Goal: Task Accomplishment & Management: Complete application form

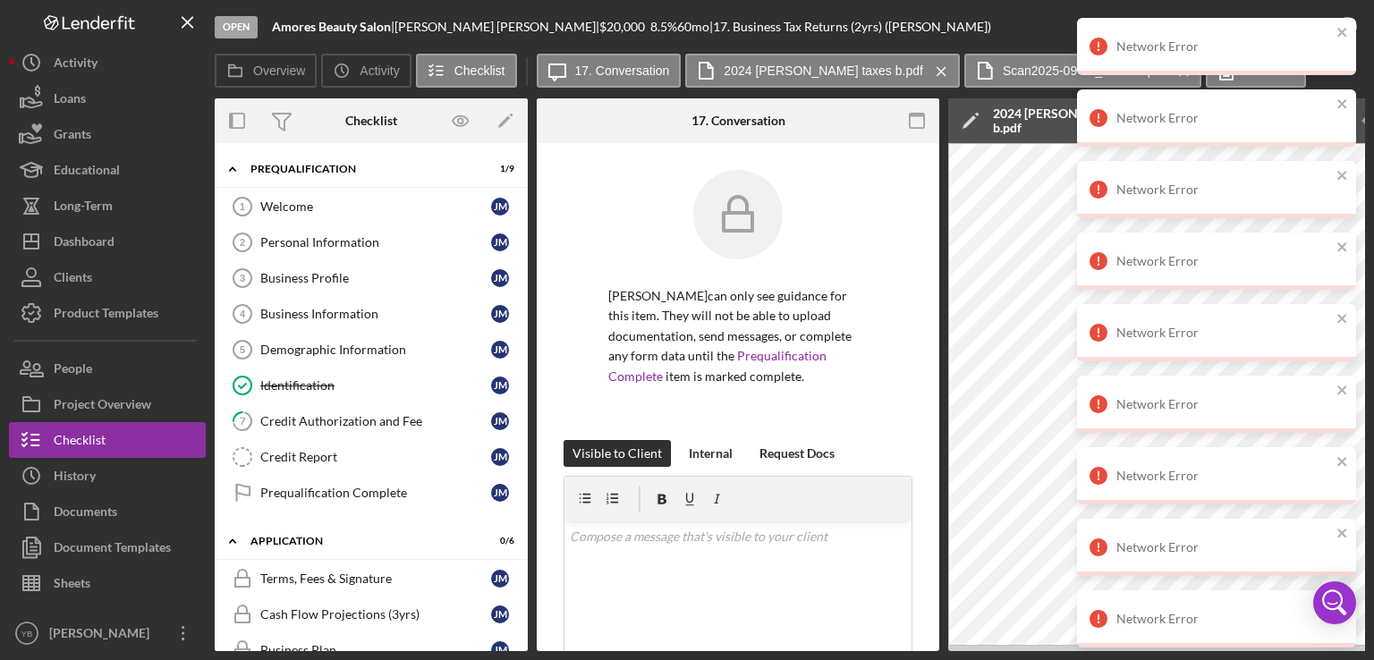
scroll to position [501, 0]
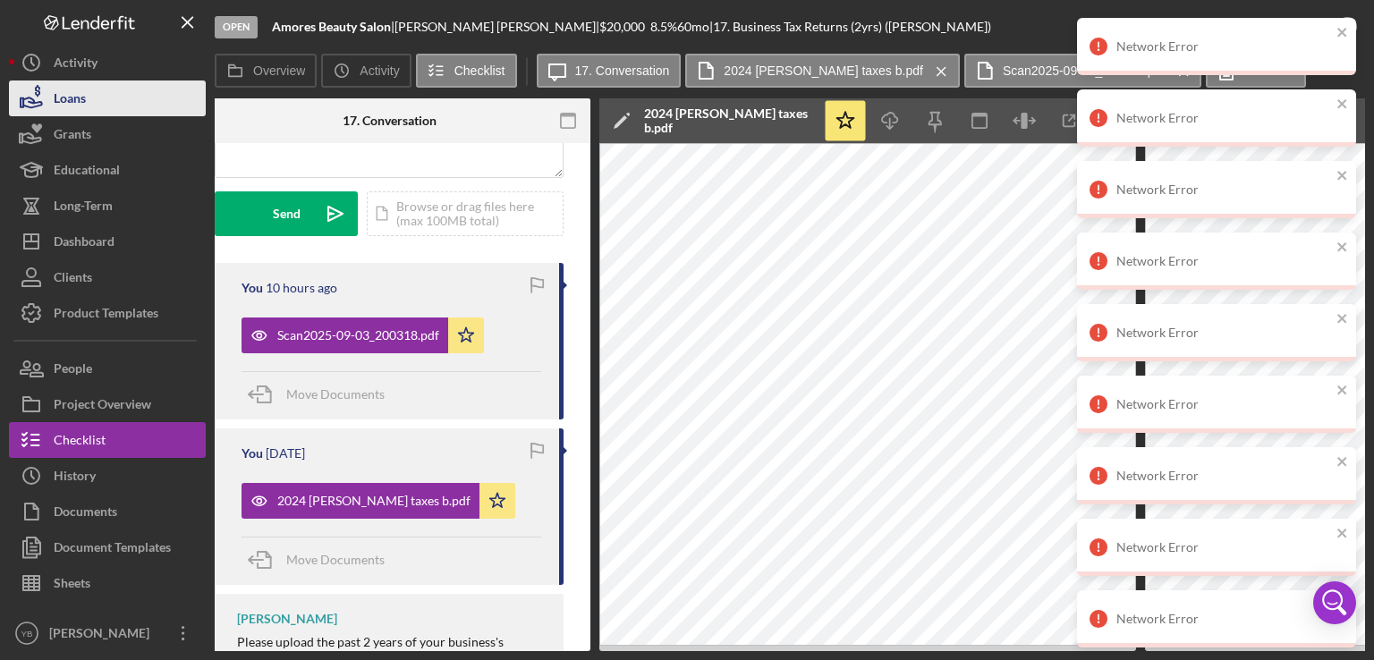
click at [119, 101] on button "Loans" at bounding box center [107, 99] width 197 height 36
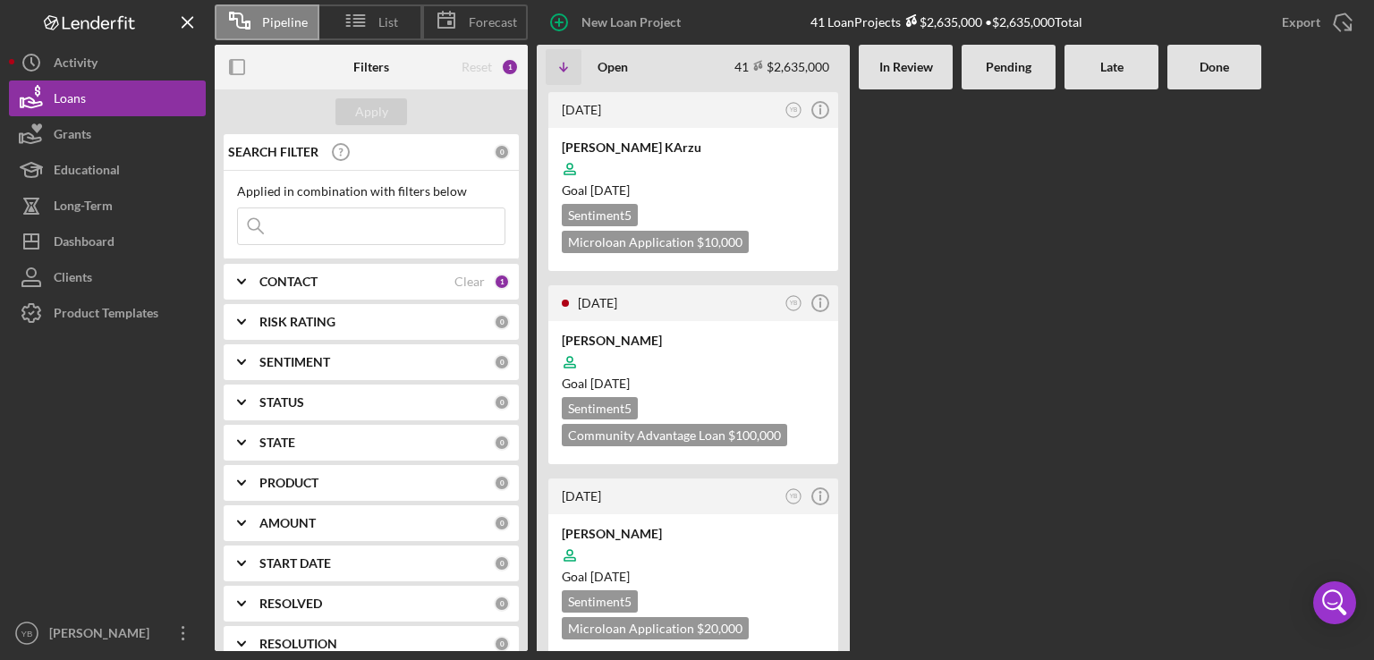
click at [918, 251] on Review at bounding box center [906, 370] width 94 height 562
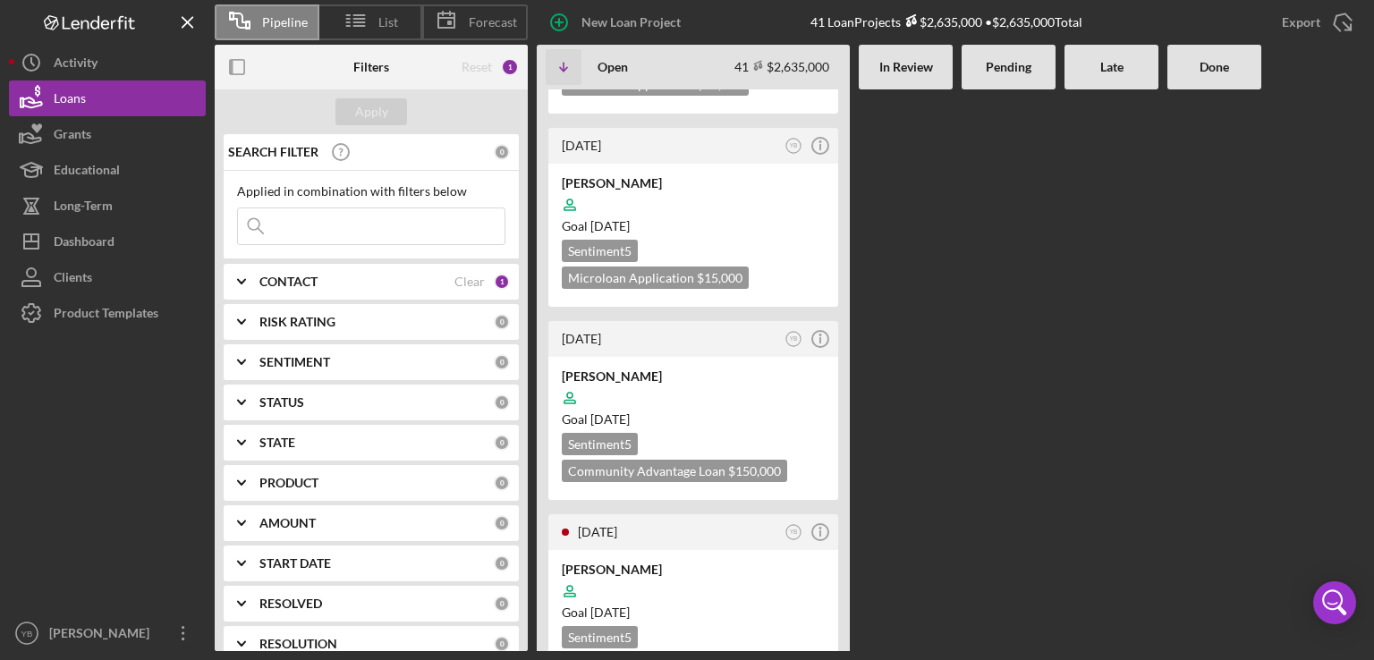
scroll to position [537, 0]
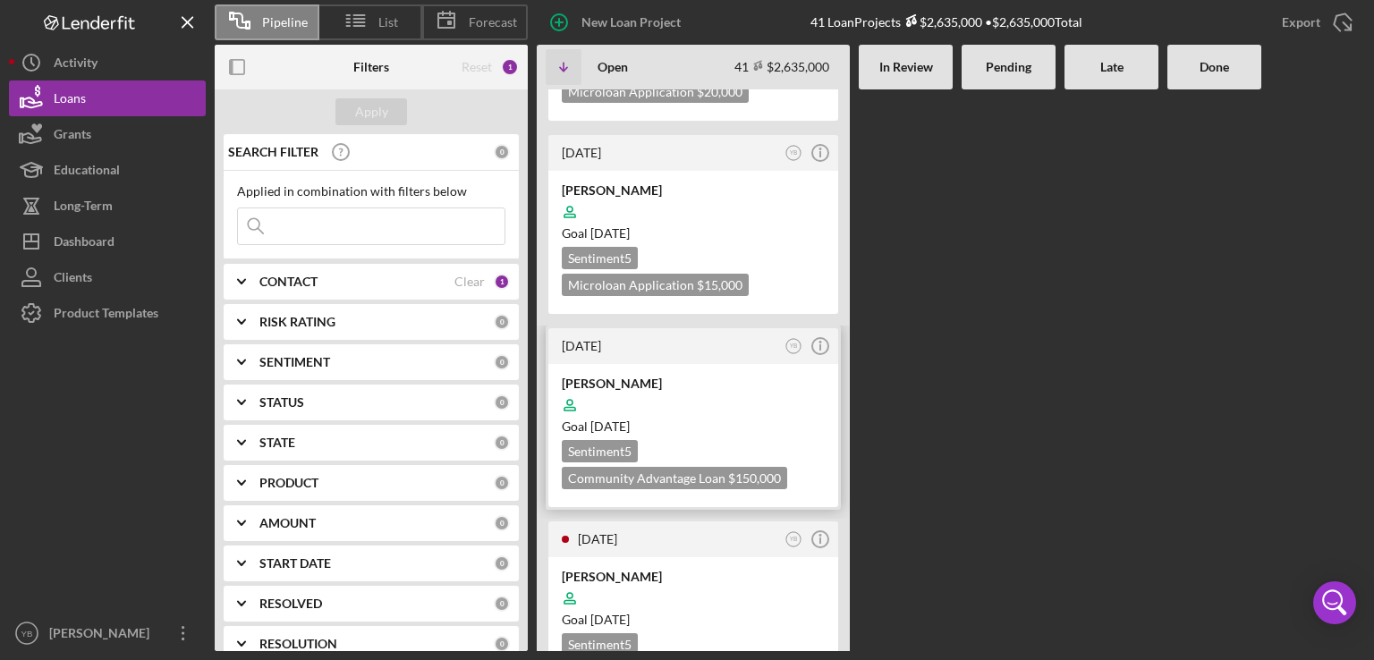
click at [740, 418] on div "Goal 4 weeks from now" at bounding box center [693, 427] width 263 height 18
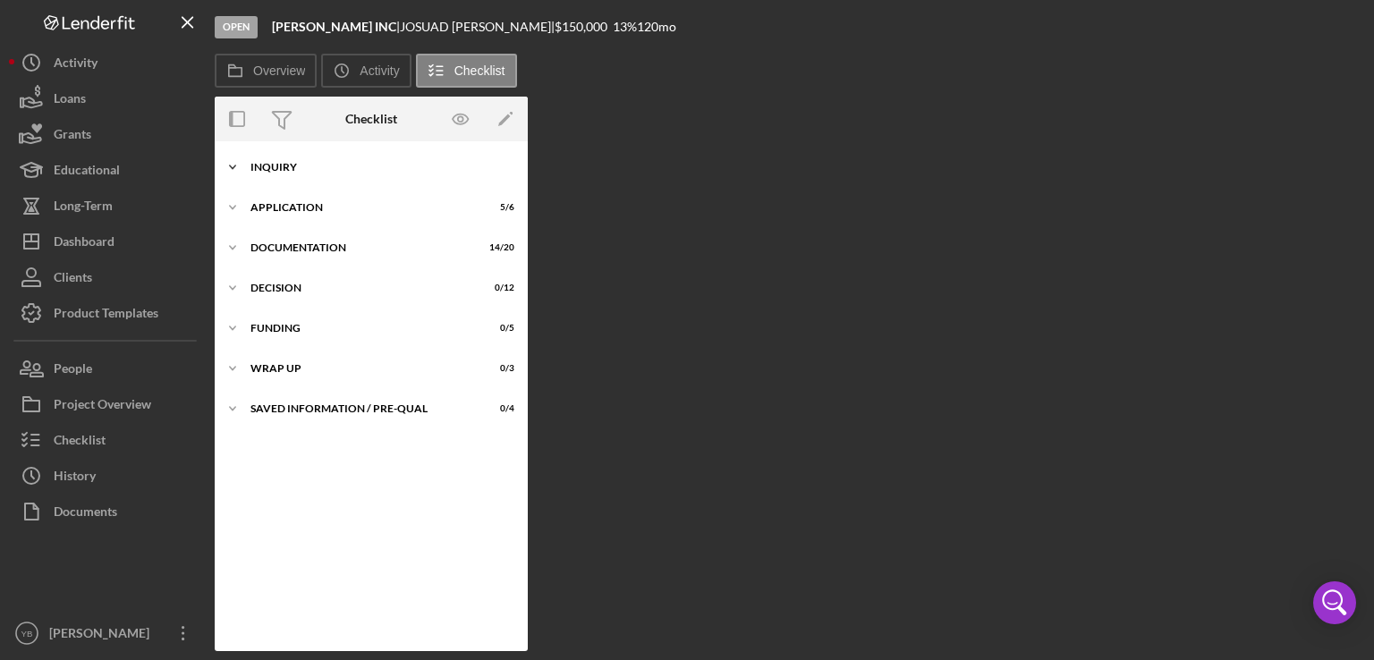
click at [293, 175] on div "Icon/Expander Inquiry 9 / 9" at bounding box center [371, 167] width 313 height 36
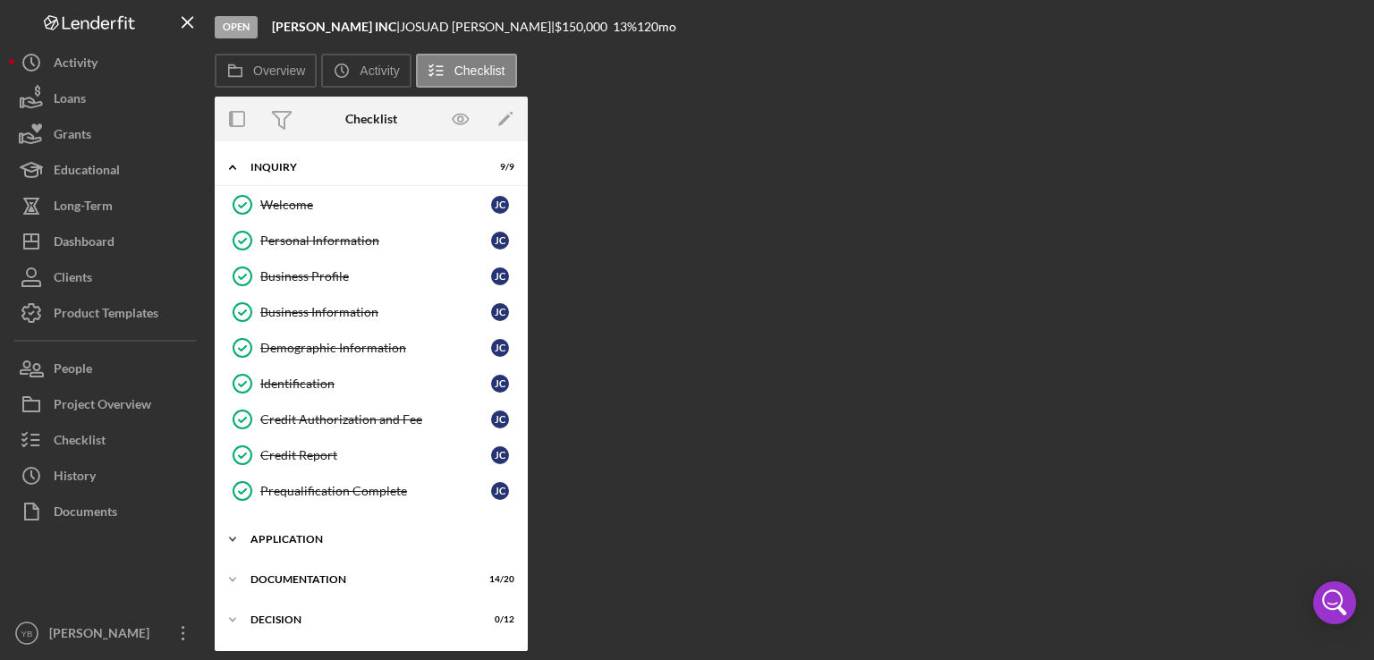
click at [293, 535] on div "Application" at bounding box center [378, 539] width 255 height 11
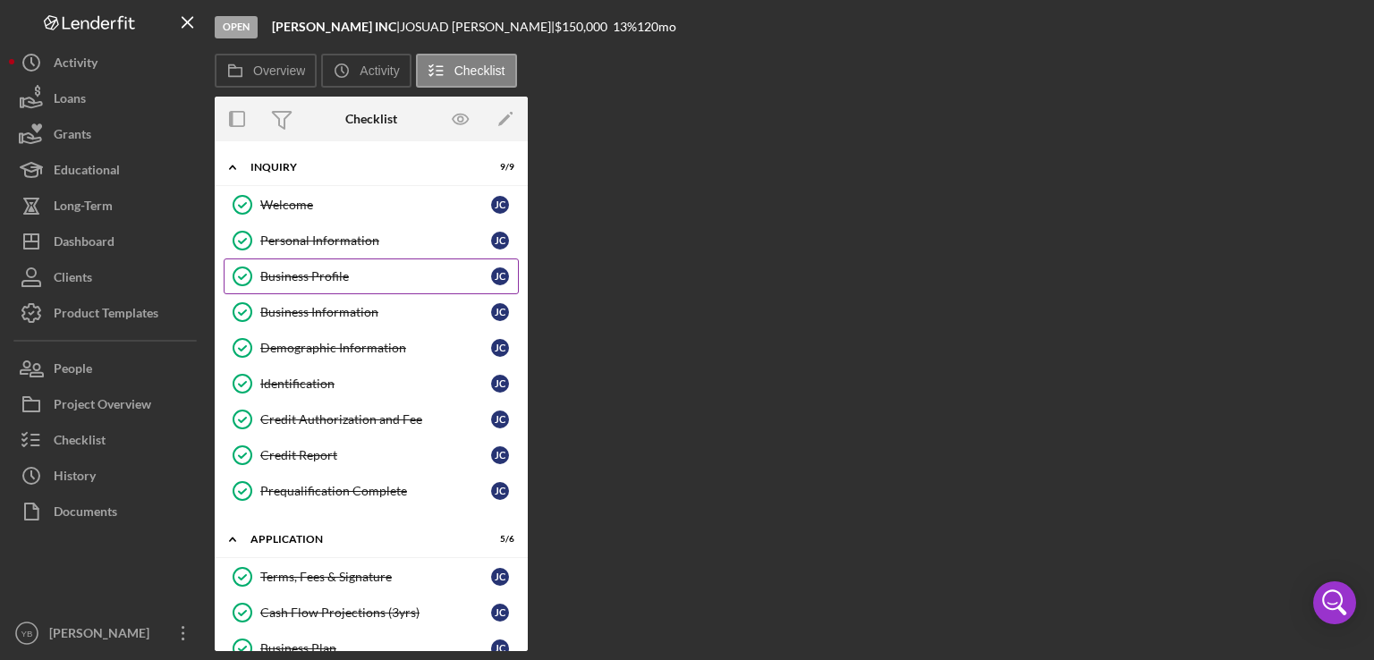
click at [336, 271] on div "Business Profile" at bounding box center [375, 276] width 231 height 14
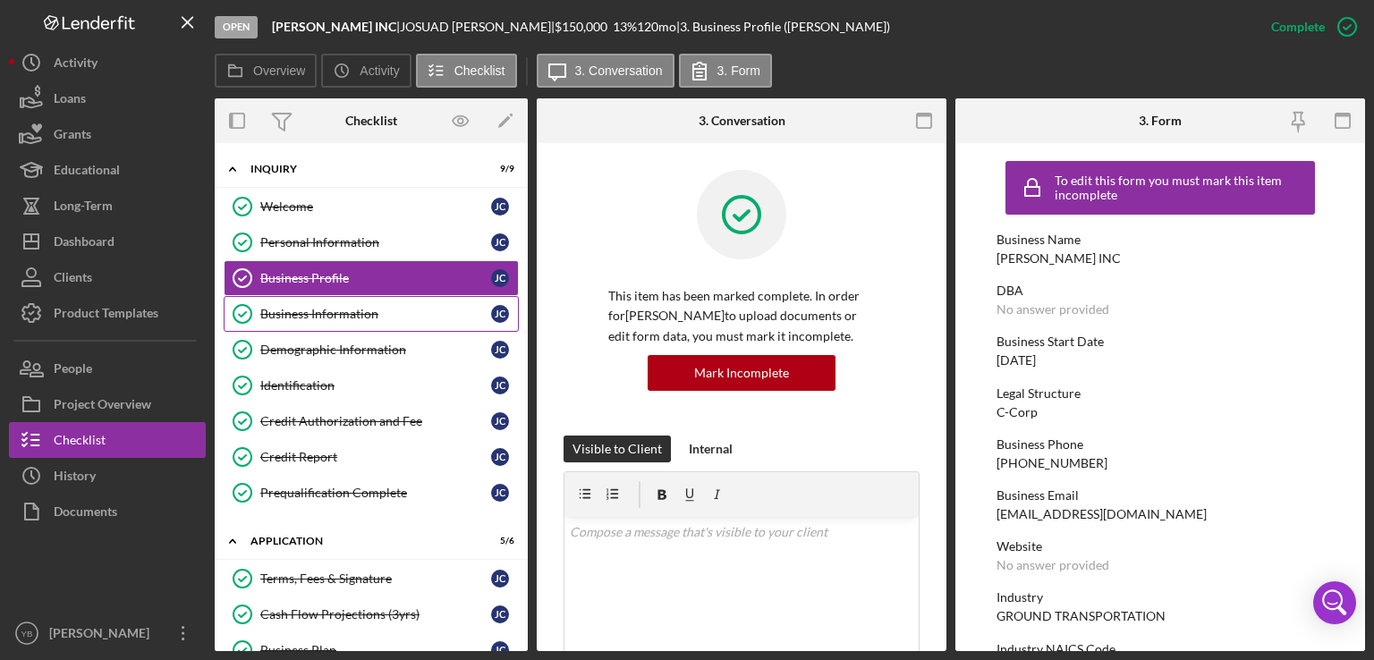
click at [370, 314] on div "Business Information" at bounding box center [375, 314] width 231 height 14
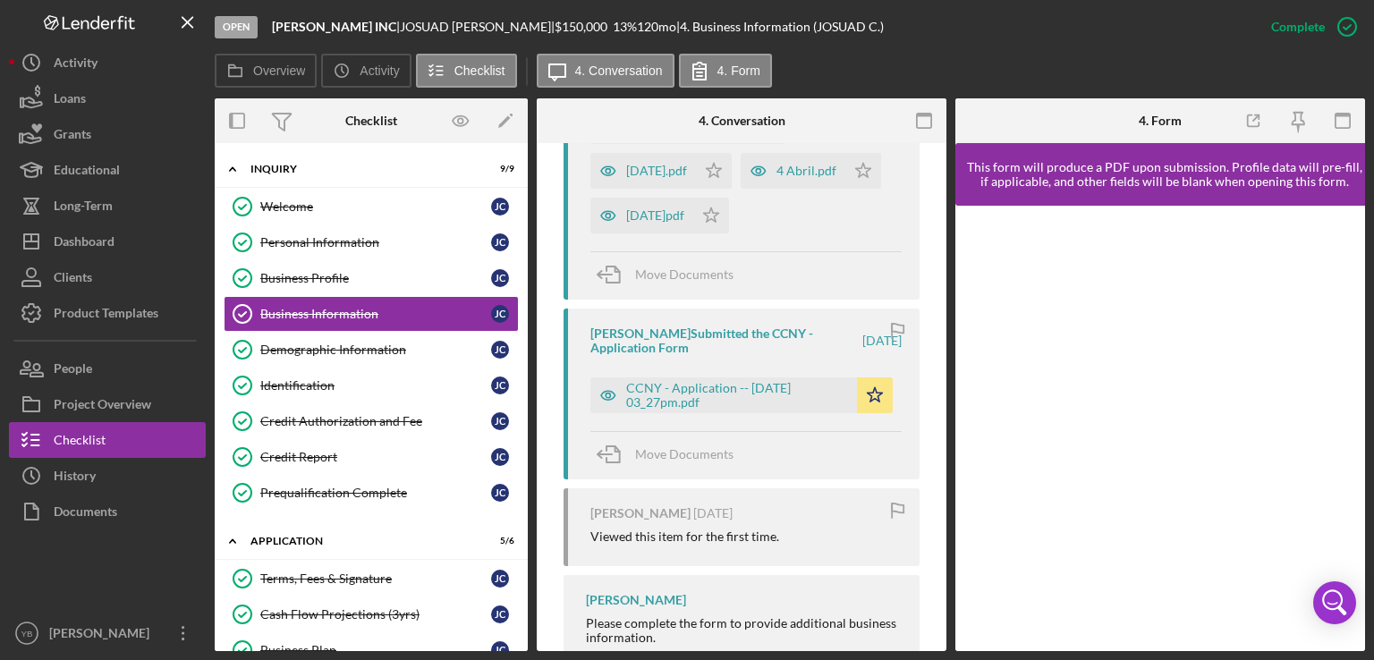
scroll to position [1421, 0]
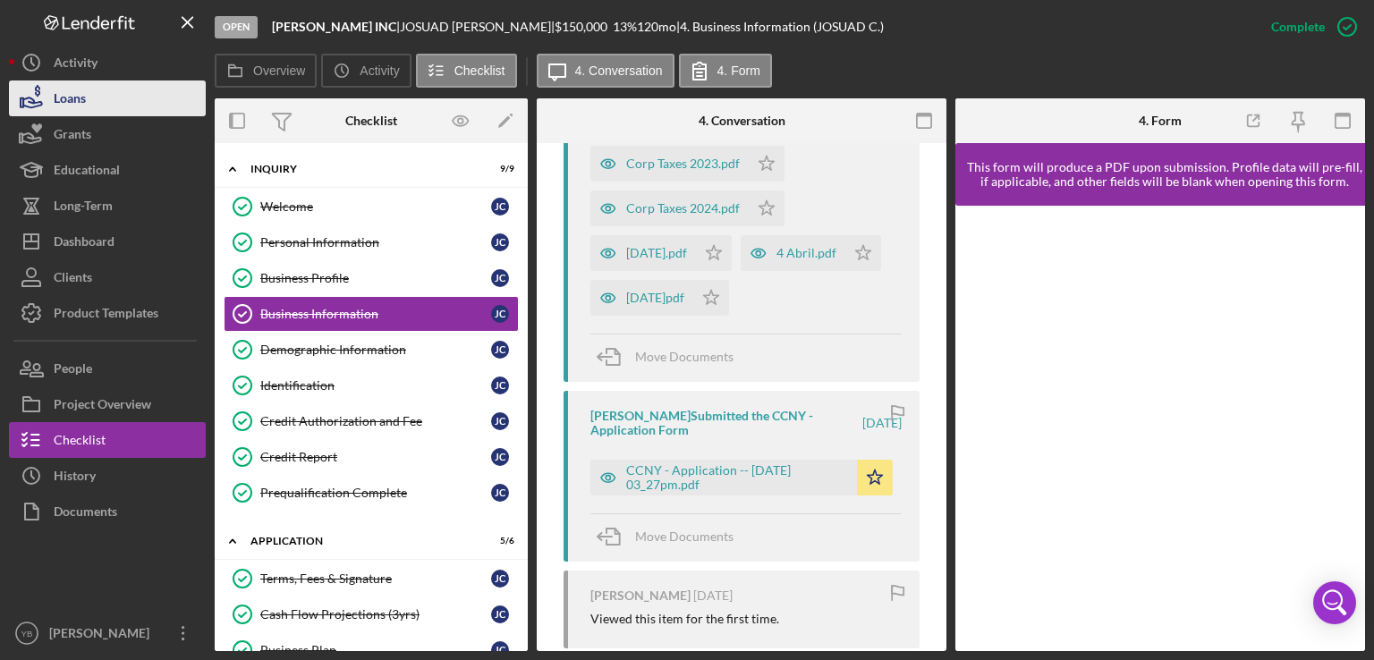
click at [105, 89] on button "Loans" at bounding box center [107, 99] width 197 height 36
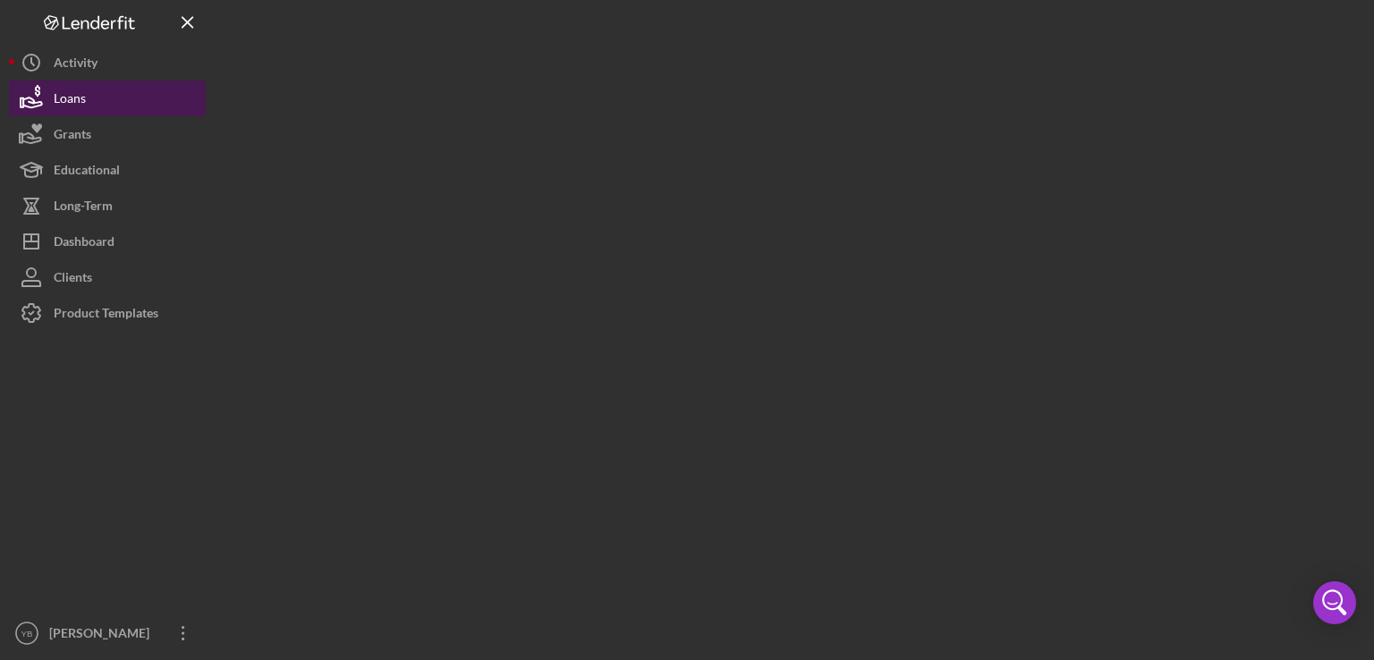
click at [105, 89] on button "Loans" at bounding box center [107, 99] width 197 height 36
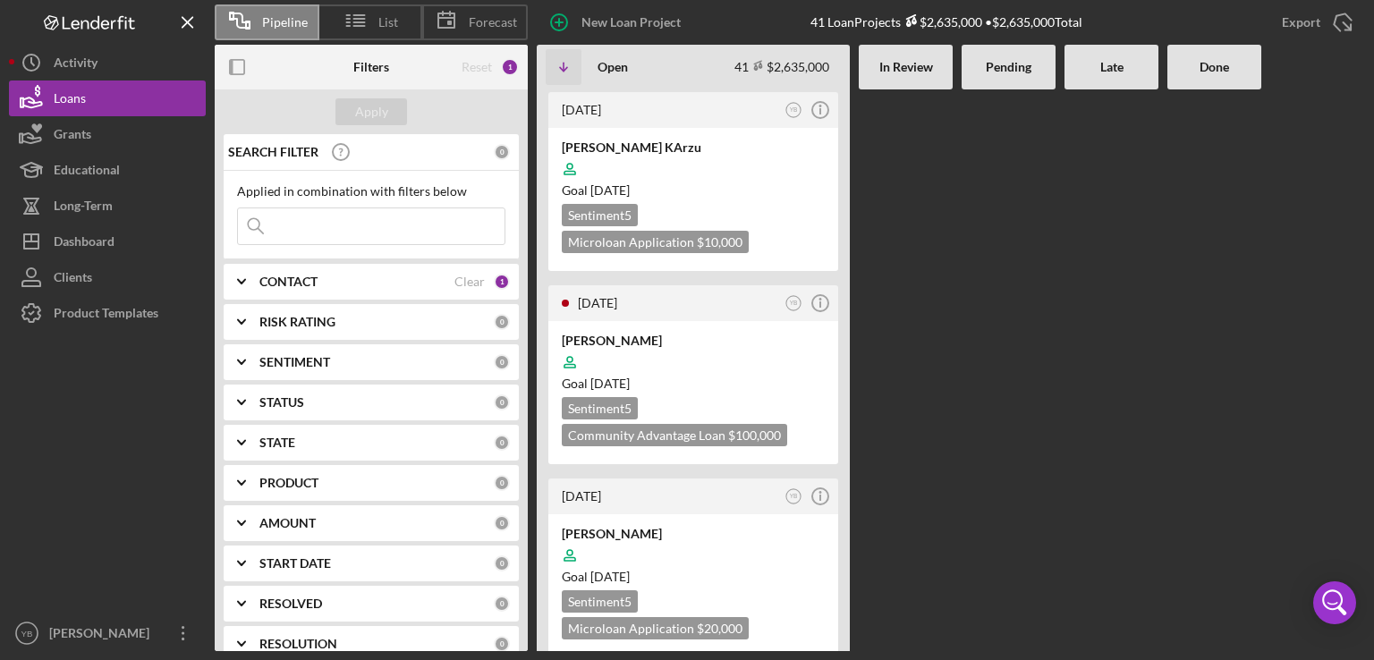
click at [898, 366] on Review at bounding box center [906, 370] width 94 height 562
